Goal: Task Accomplishment & Management: Manage account settings

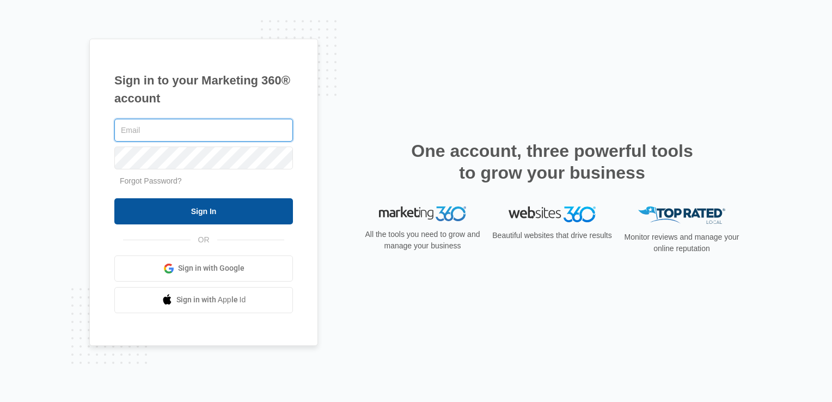
type input "[EMAIL_ADDRESS][DOMAIN_NAME]"
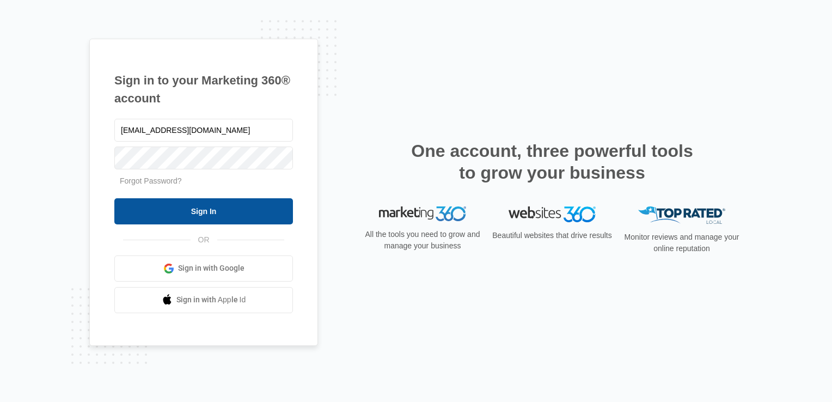
click at [226, 217] on input "Sign In" at bounding box center [203, 211] width 179 height 26
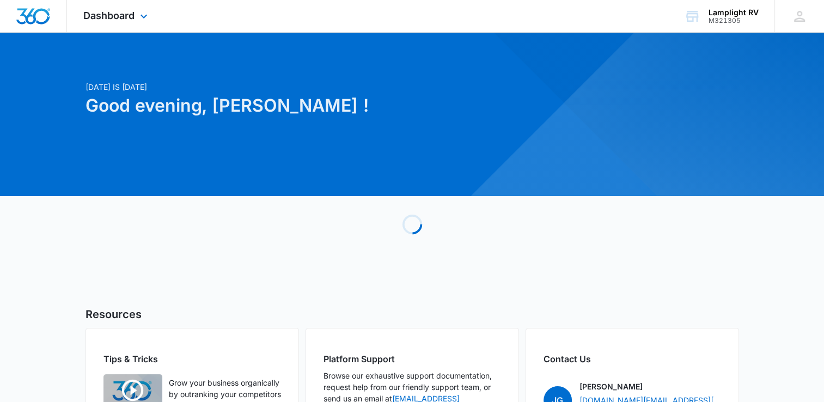
click at [126, 22] on div "Dashboard Apps Reputation Websites Forms CRM Email Social Content Ads Intellige…" at bounding box center [117, 16] width 100 height 32
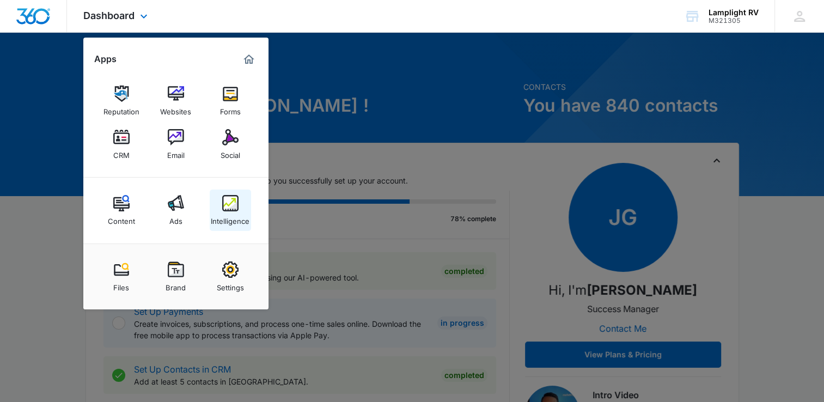
click at [226, 199] on img at bounding box center [230, 203] width 16 height 16
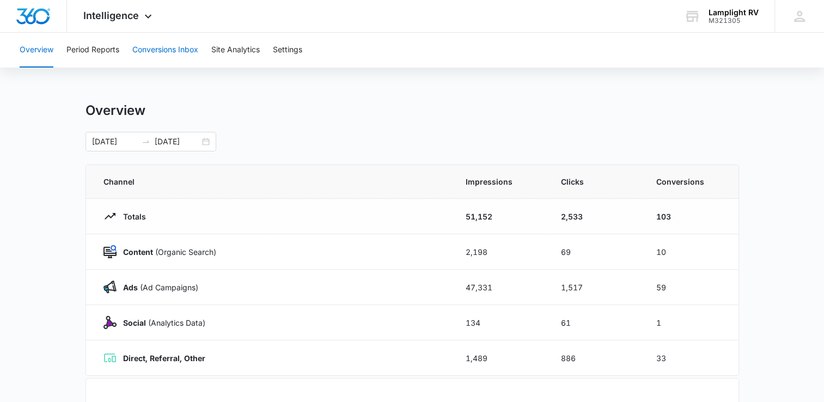
click at [191, 44] on button "Conversions Inbox" at bounding box center [165, 50] width 66 height 35
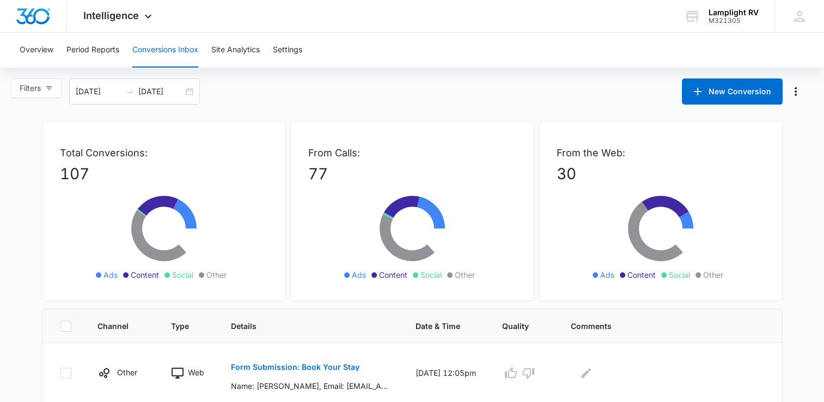
scroll to position [237, 0]
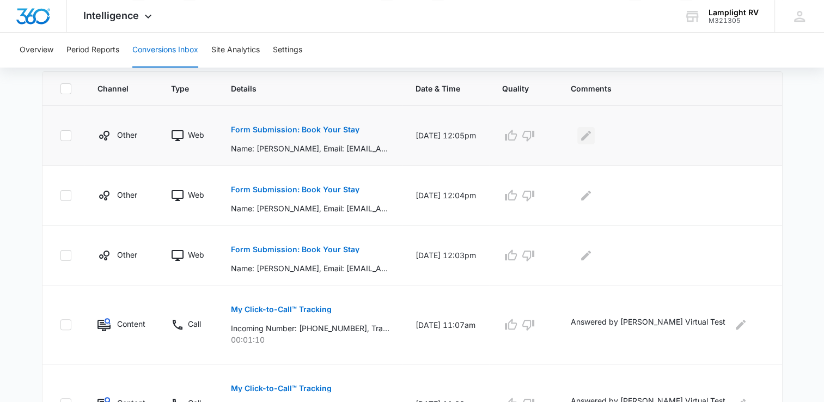
click at [592, 140] on icon "Edit Comments" at bounding box center [585, 135] width 13 height 13
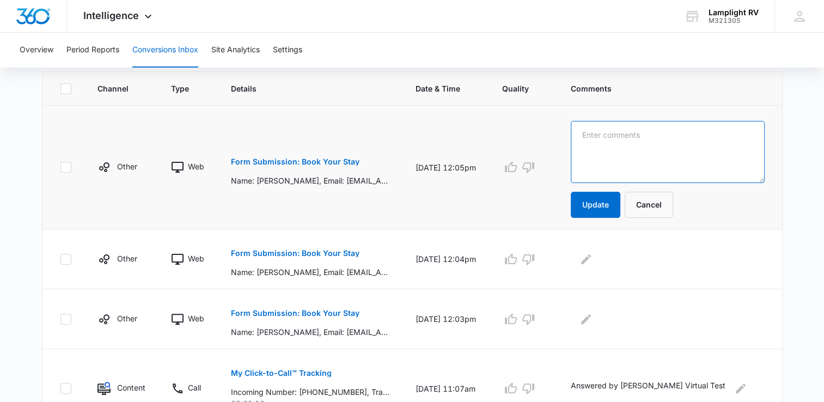
click at [675, 163] on textarea at bounding box center [668, 152] width 194 height 62
drag, startPoint x: 675, startPoint y: 163, endPoint x: 557, endPoint y: 156, distance: 117.8
click at [557, 156] on tr "Other Web Form Submission: Book Your Stay Name: [PERSON_NAME], Email: [EMAIL_AD…" at bounding box center [411, 168] width 739 height 124
type textarea "Emailed info- CG 10/12"
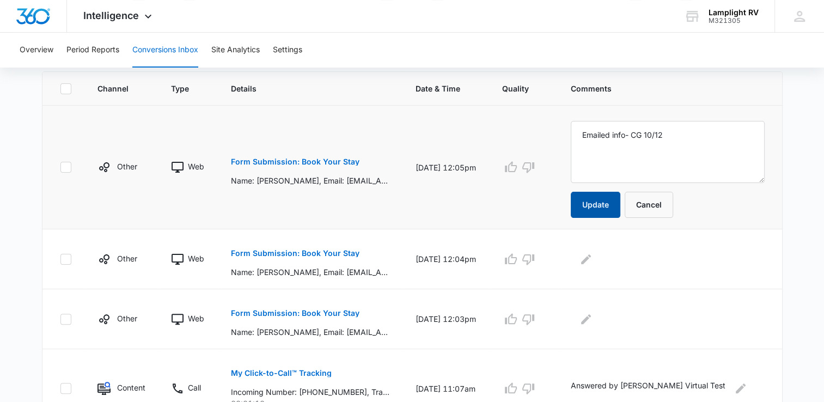
click at [614, 213] on button "Update" at bounding box center [596, 205] width 50 height 26
click at [592, 254] on icon "Edit Comments" at bounding box center [585, 259] width 13 height 13
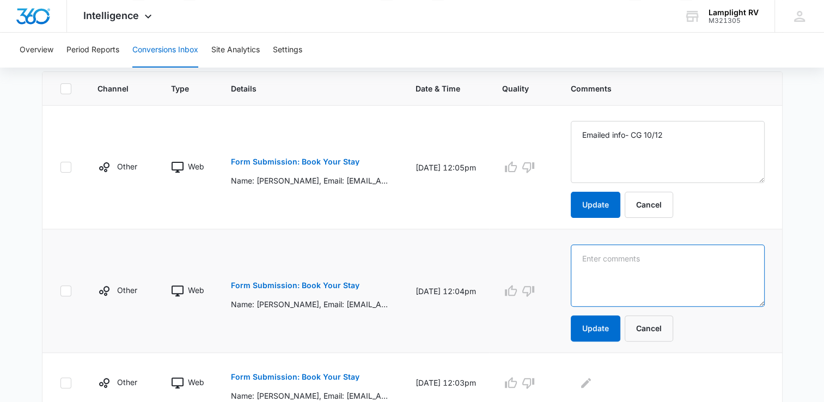
click at [638, 256] on textarea at bounding box center [668, 275] width 194 height 62
paste textarea "Emailed info- CG 10/12"
type textarea "Emailed info- CG 10/12"
click at [583, 329] on button "Update" at bounding box center [596, 328] width 50 height 26
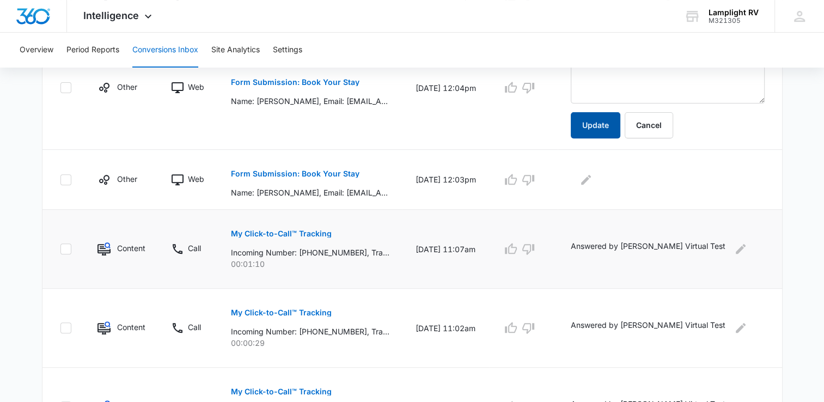
scroll to position [355, 0]
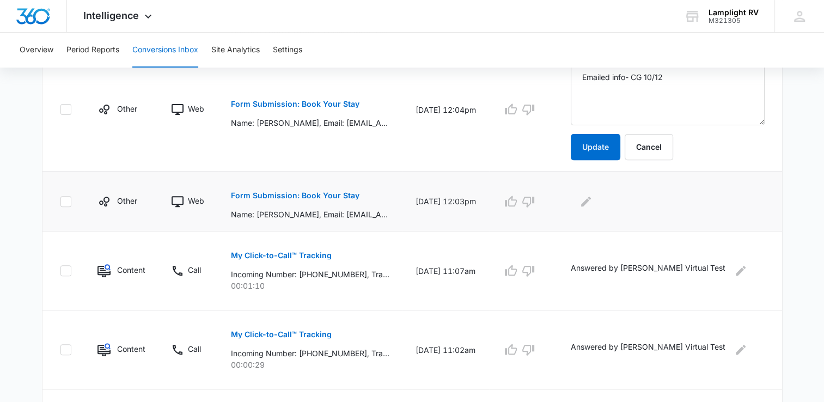
click at [608, 214] on td at bounding box center [669, 201] width 224 height 60
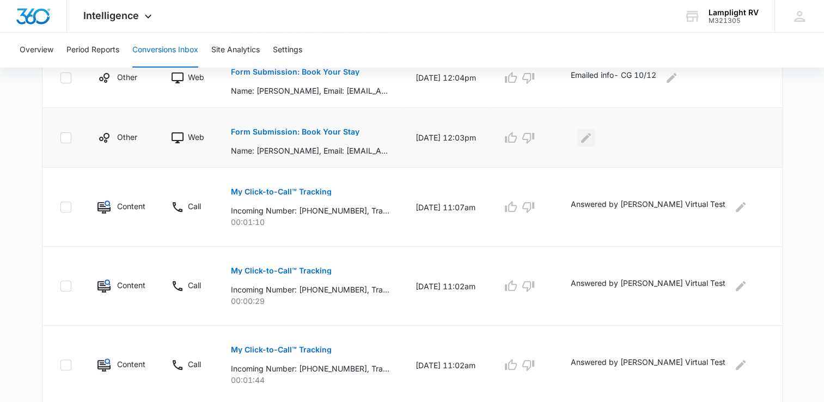
click at [591, 194] on tbody "Other Web Form Submission: Book Your Stay Name: [PERSON_NAME], Email: [EMAIL_AD…" at bounding box center [411, 344] width 739 height 713
click at [592, 142] on icon "Edit Comments" at bounding box center [585, 137] width 13 height 13
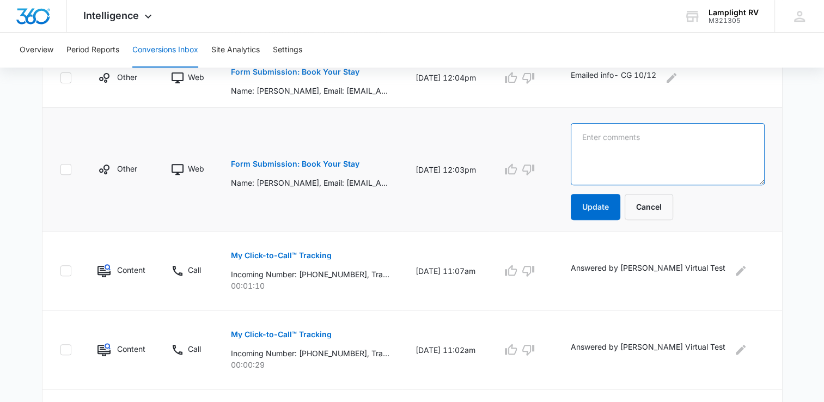
click at [638, 162] on textarea at bounding box center [668, 154] width 194 height 62
paste textarea "Emailed info- CG 10/12"
type textarea "Emailed info- CG 10/12"
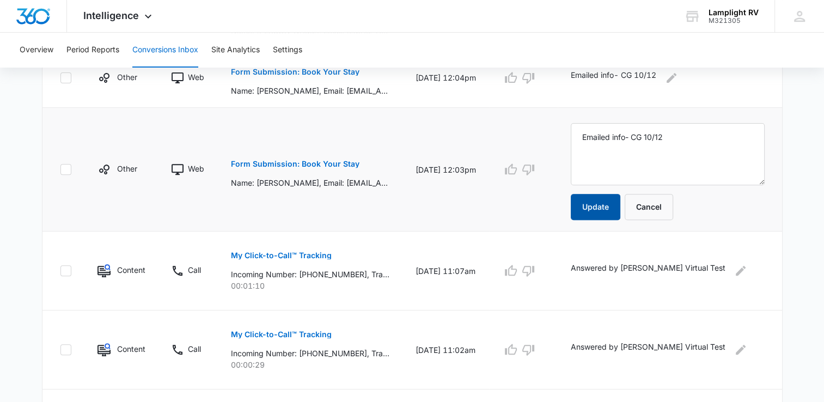
click at [599, 204] on button "Update" at bounding box center [596, 207] width 50 height 26
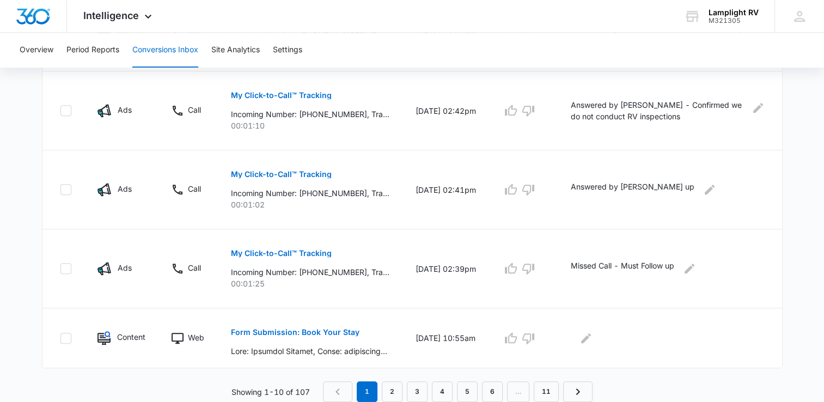
scroll to position [686, 0]
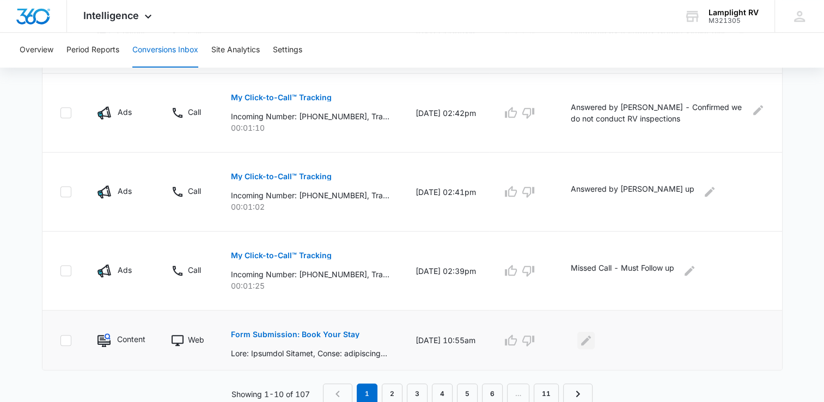
click at [592, 336] on icon "Edit Comments" at bounding box center [585, 340] width 13 height 13
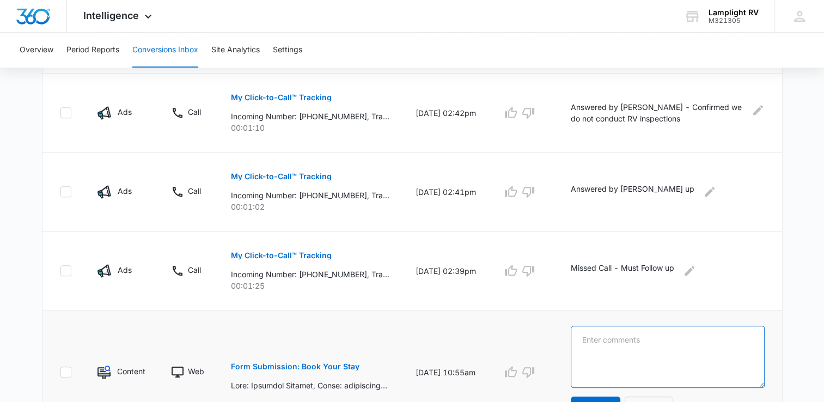
click at [654, 337] on textarea at bounding box center [668, 357] width 194 height 62
paste textarea "Emailed info- CG 10/12"
type textarea "Emailed info- CG 10/09"
click at [614, 396] on button "Update" at bounding box center [596, 409] width 50 height 26
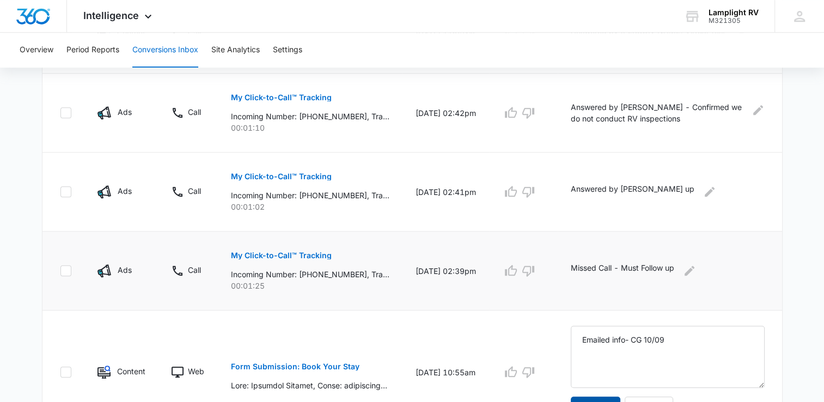
scroll to position [750, 0]
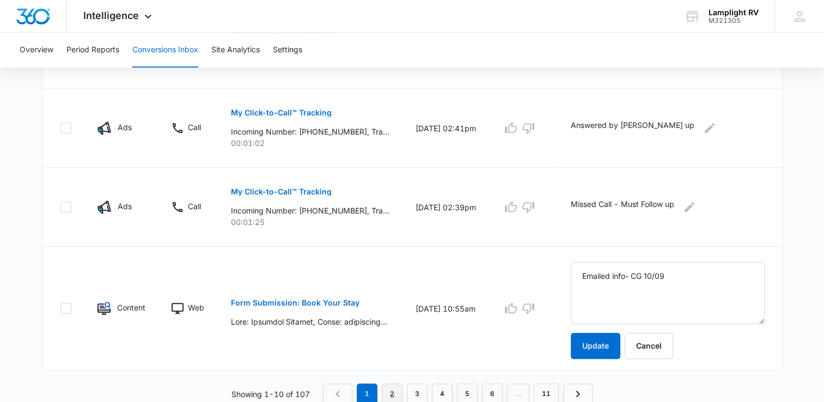
click at [393, 395] on link "2" at bounding box center [392, 393] width 21 height 21
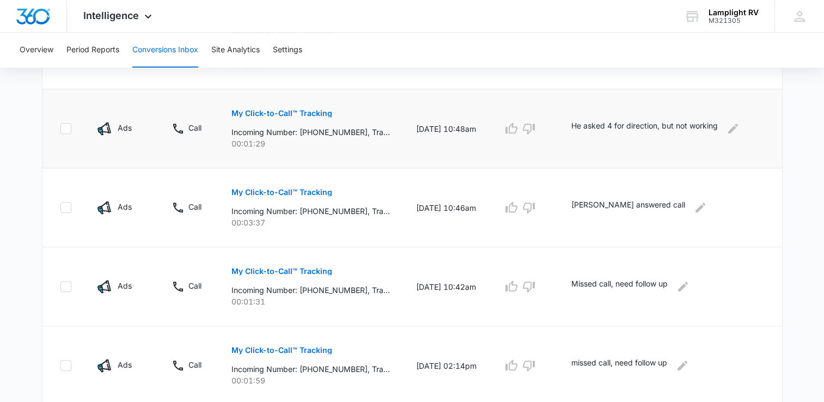
scroll to position [762, 0]
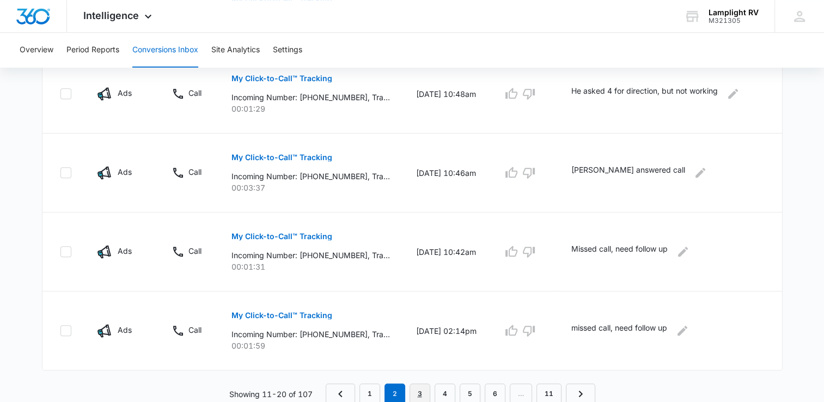
click at [417, 392] on link "3" at bounding box center [419, 393] width 21 height 21
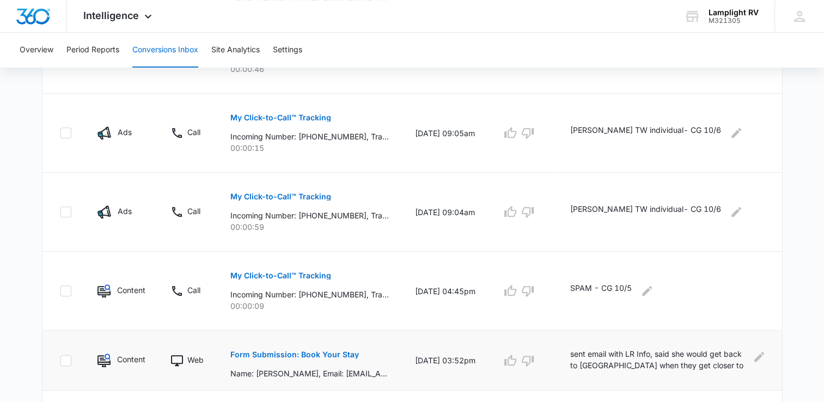
scroll to position [725, 0]
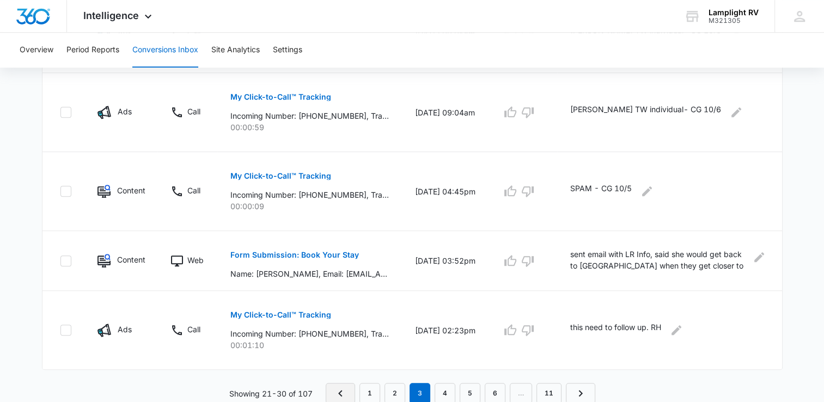
click at [335, 384] on link "Previous Page" at bounding box center [340, 393] width 29 height 21
